Goal: Task Accomplishment & Management: Manage account settings

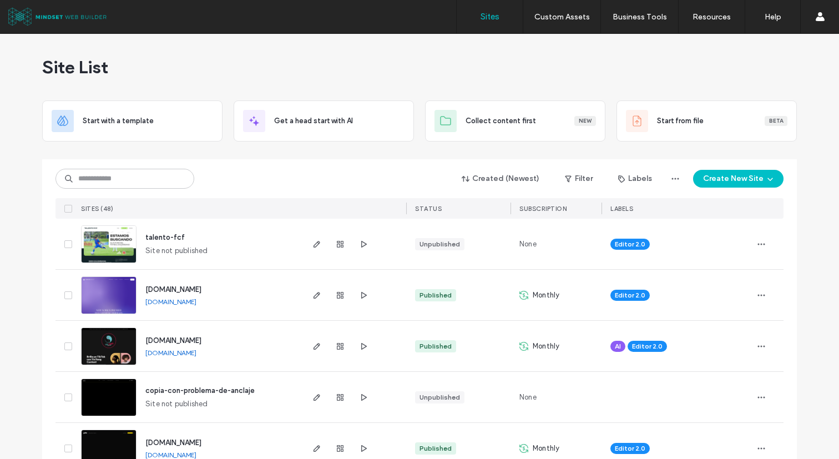
scroll to position [15, 0]
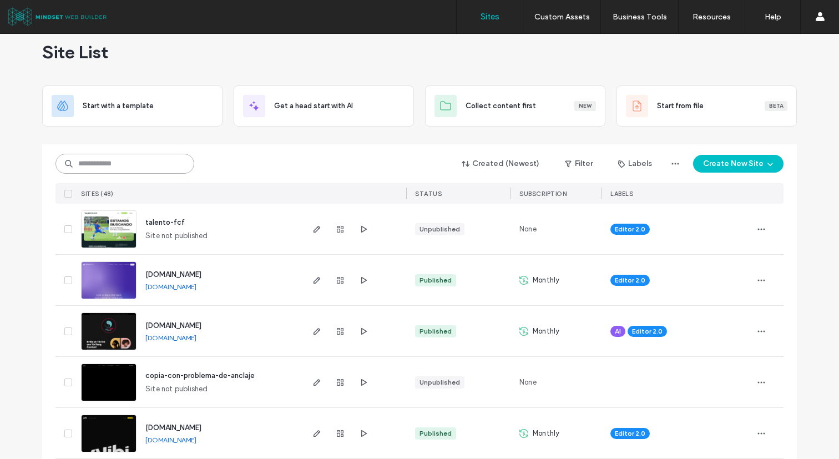
click at [105, 170] on input at bounding box center [124, 164] width 139 height 20
type input "****"
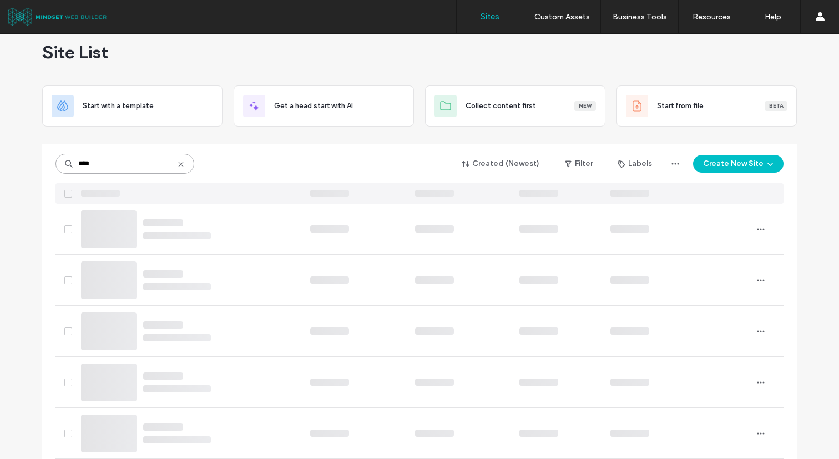
scroll to position [0, 0]
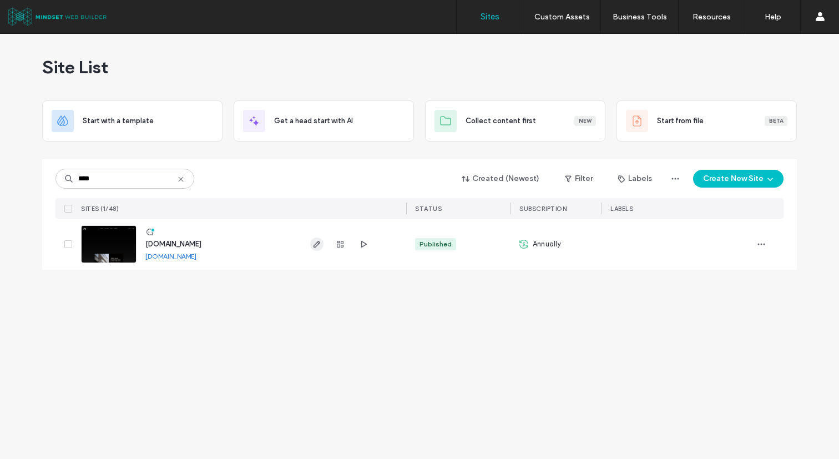
click at [318, 244] on use "button" at bounding box center [316, 244] width 7 height 7
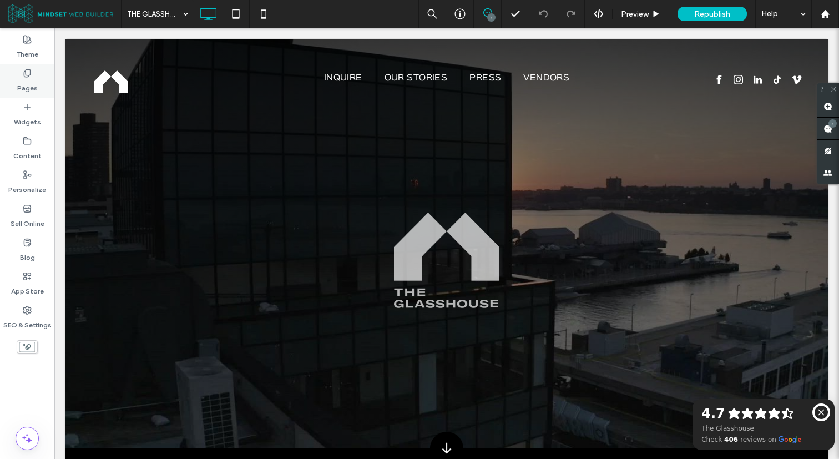
click at [28, 80] on label "Pages" at bounding box center [27, 86] width 21 height 16
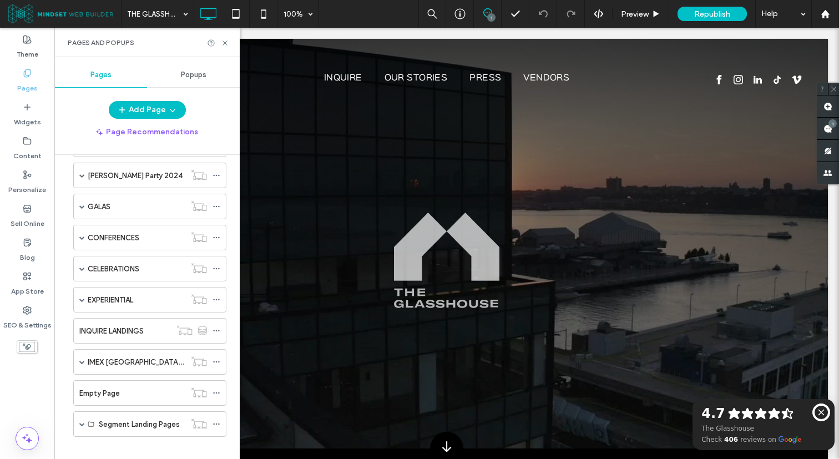
scroll to position [477, 0]
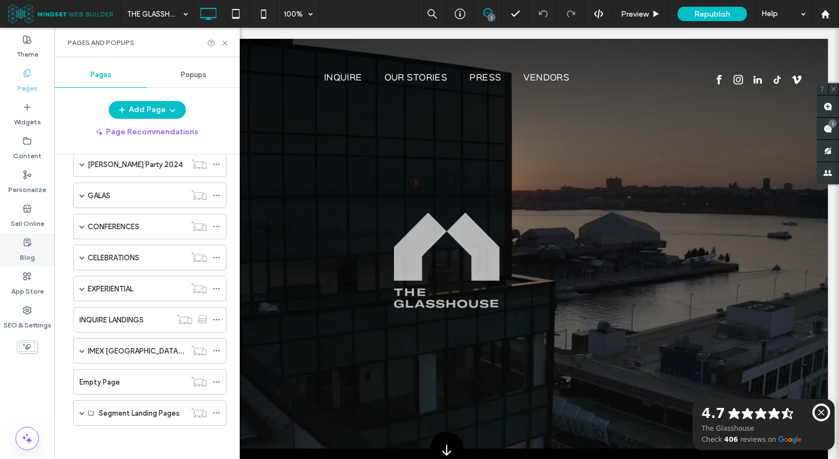
click at [36, 241] on div "Blog" at bounding box center [27, 250] width 54 height 34
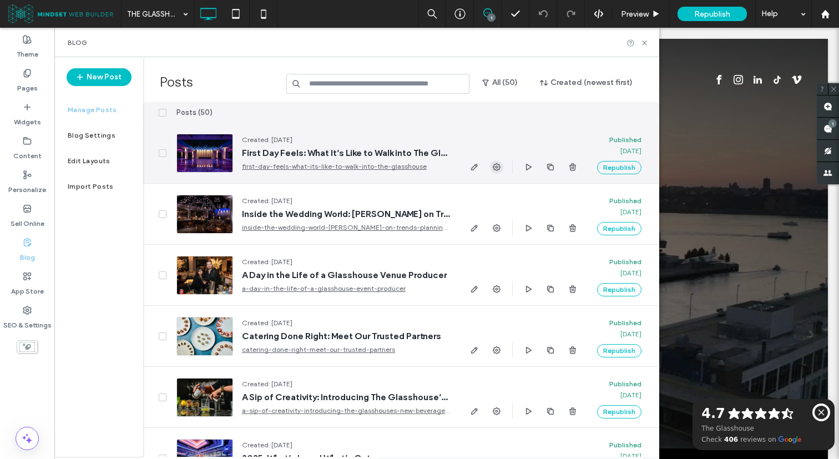
click at [492, 163] on span "button" at bounding box center [496, 166] width 13 height 13
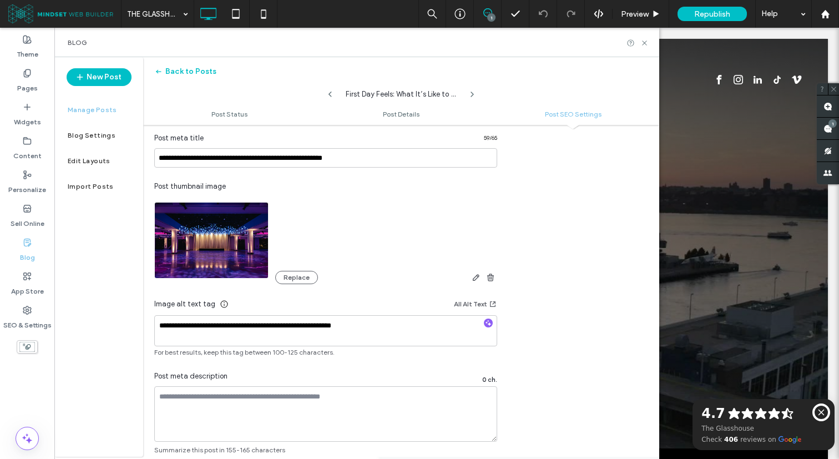
scroll to position [633, 0]
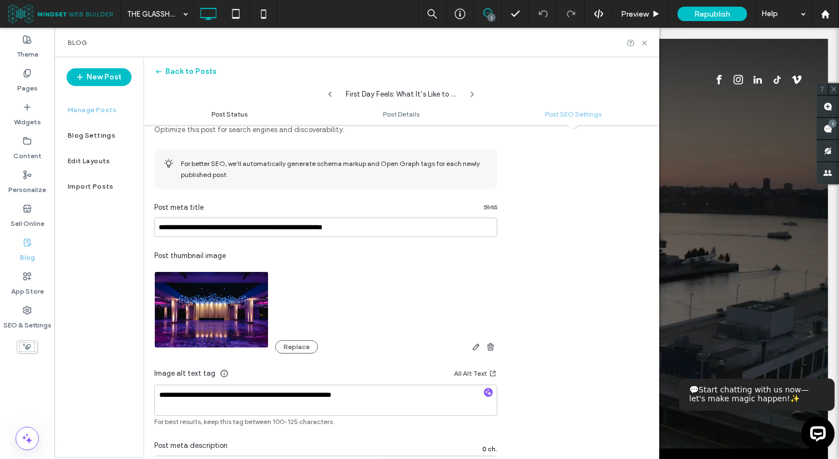
click at [236, 113] on span "Post Status" at bounding box center [229, 114] width 36 height 8
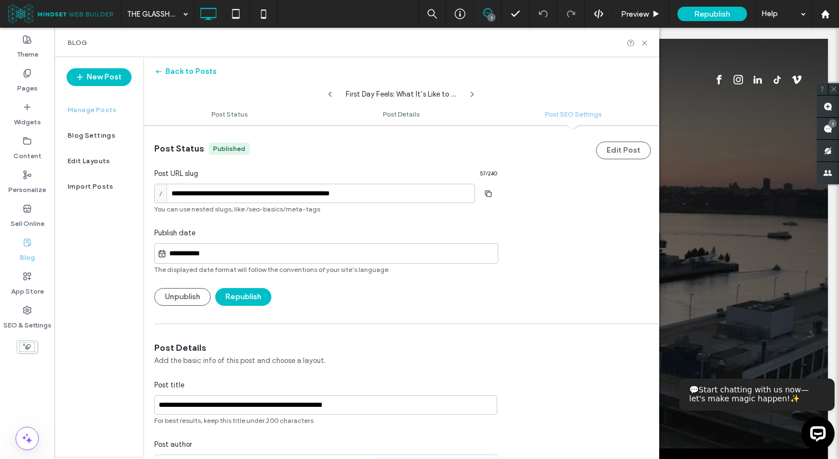
scroll to position [702, 0]
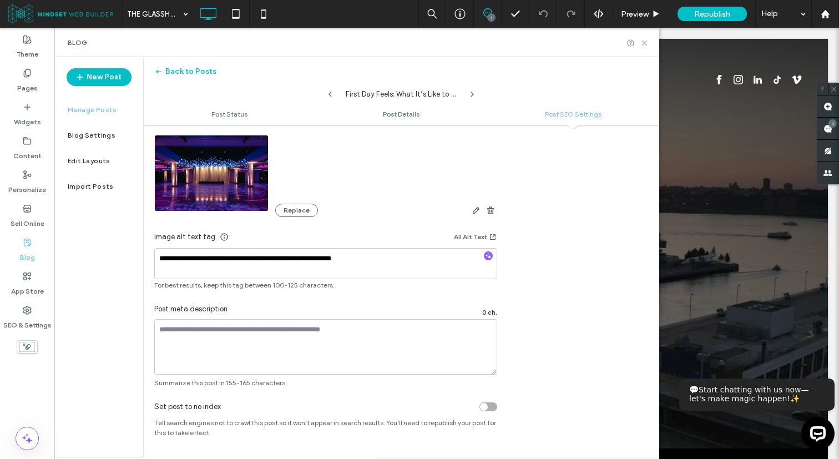
click at [85, 109] on label "Manage Posts" at bounding box center [92, 110] width 49 height 8
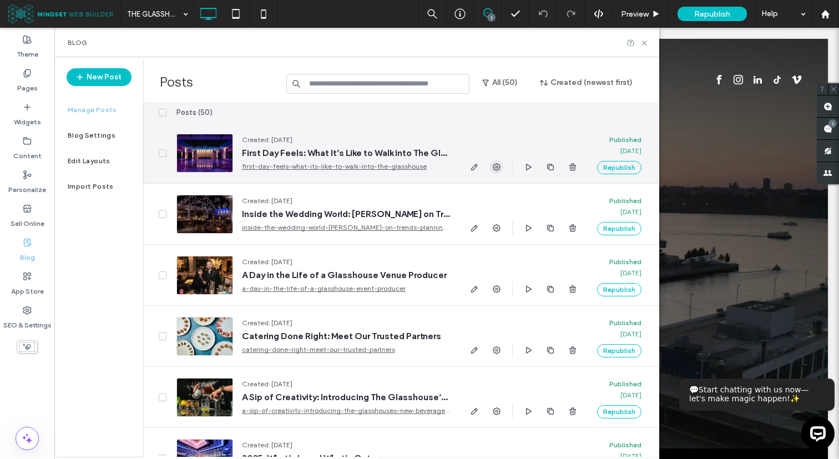
click at [494, 164] on use "button" at bounding box center [497, 167] width 8 height 8
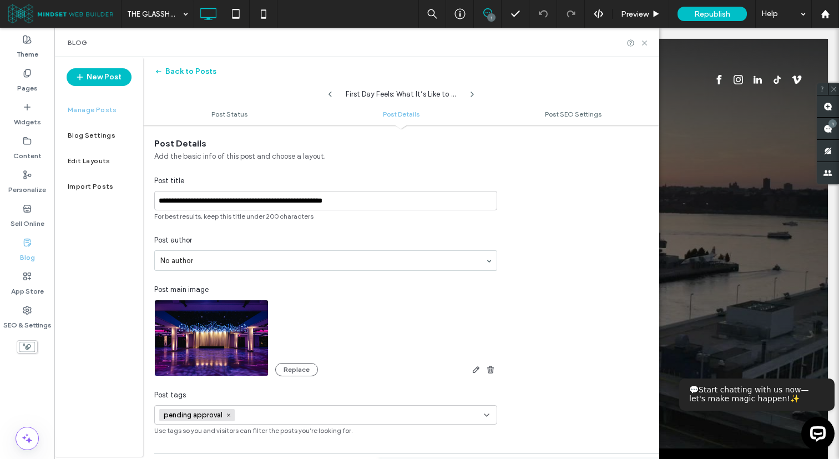
scroll to position [249, 0]
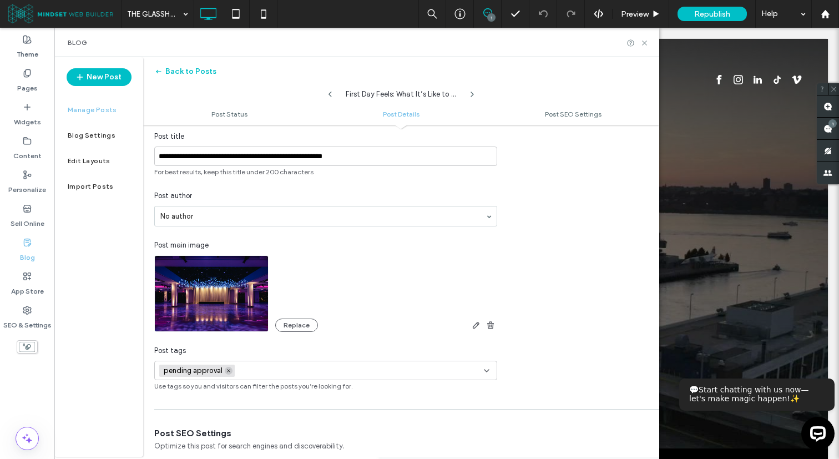
click at [227, 367] on span at bounding box center [229, 371] width 8 height 8
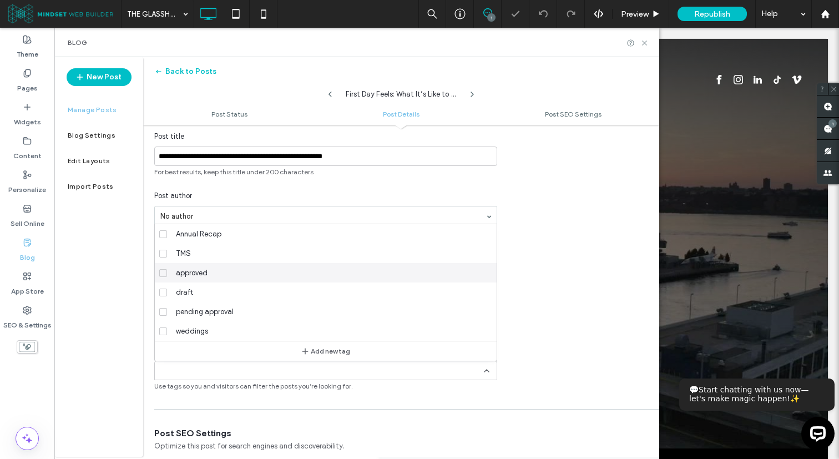
click at [200, 271] on span "approved" at bounding box center [192, 272] width 32 height 11
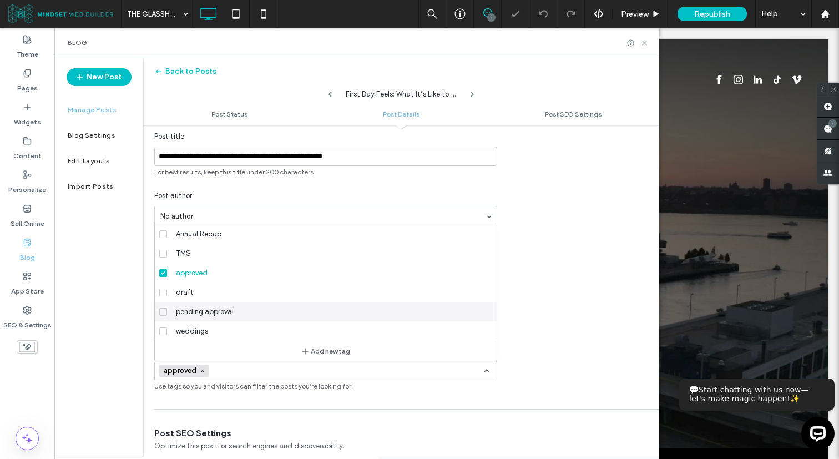
click at [538, 313] on div "**********" at bounding box center [401, 242] width 516 height 298
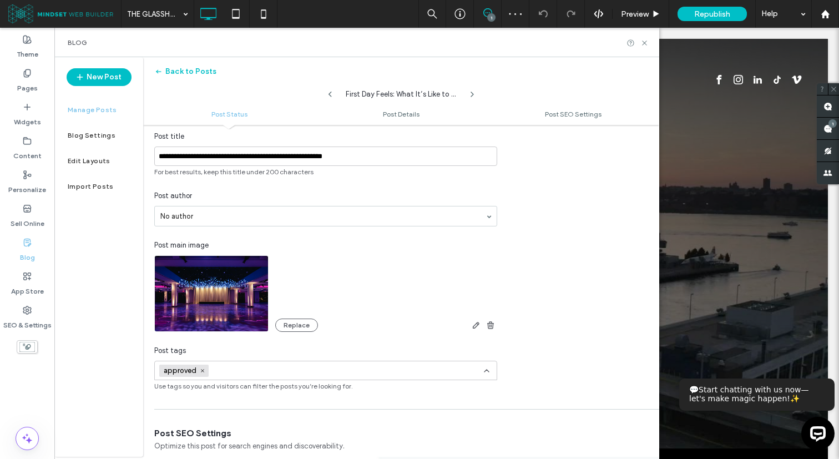
scroll to position [0, 0]
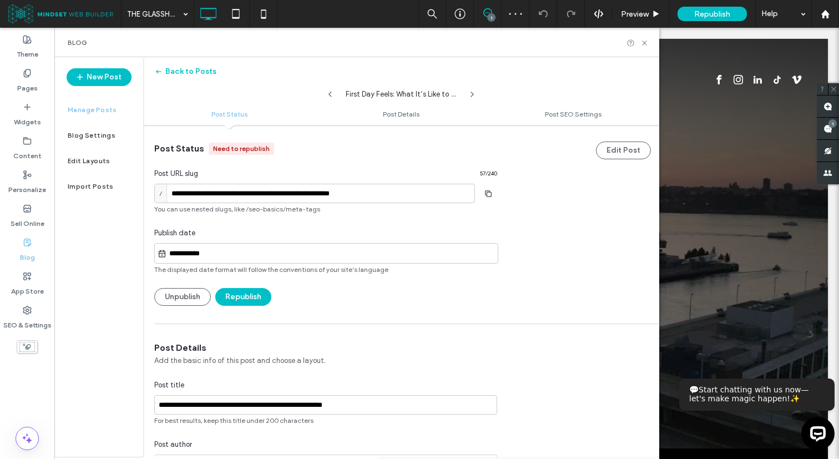
click at [549, 161] on div "**********" at bounding box center [401, 215] width 516 height 181
click at [113, 105] on div "Manage Posts" at bounding box center [98, 110] width 89 height 26
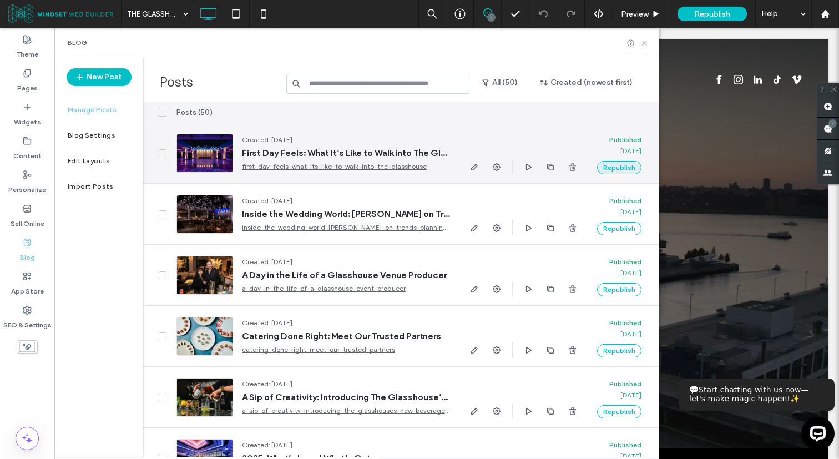
click at [608, 168] on button "Republish" at bounding box center [619, 167] width 44 height 13
